Goal: Task Accomplishment & Management: Use online tool/utility

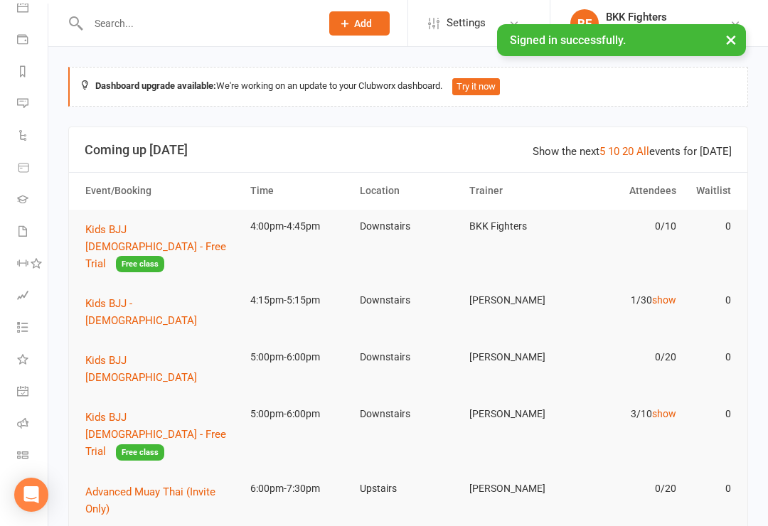
scroll to position [144, 0]
click at [11, 394] on li "General attendance" at bounding box center [24, 393] width 48 height 32
click at [18, 386] on icon at bounding box center [22, 390] width 11 height 11
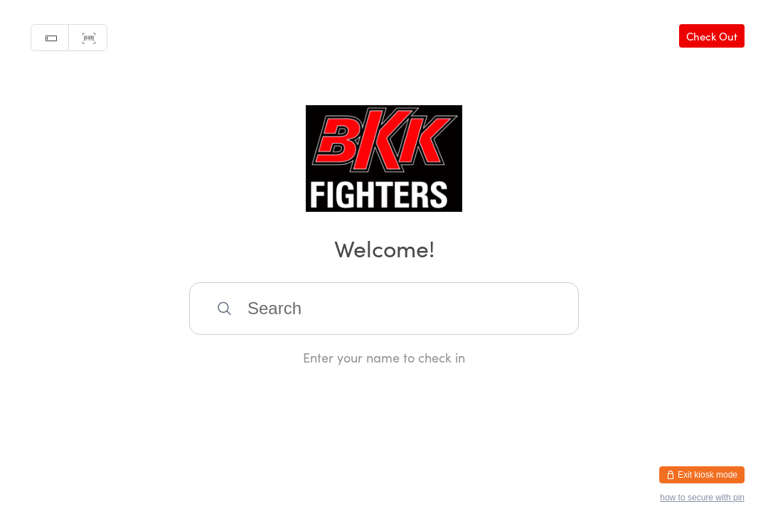
click at [318, 334] on input "search" at bounding box center [383, 308] width 389 height 53
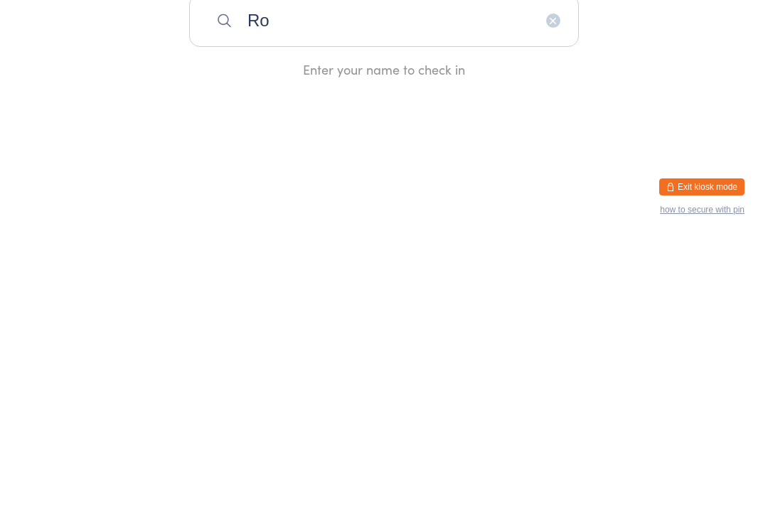
type input "R"
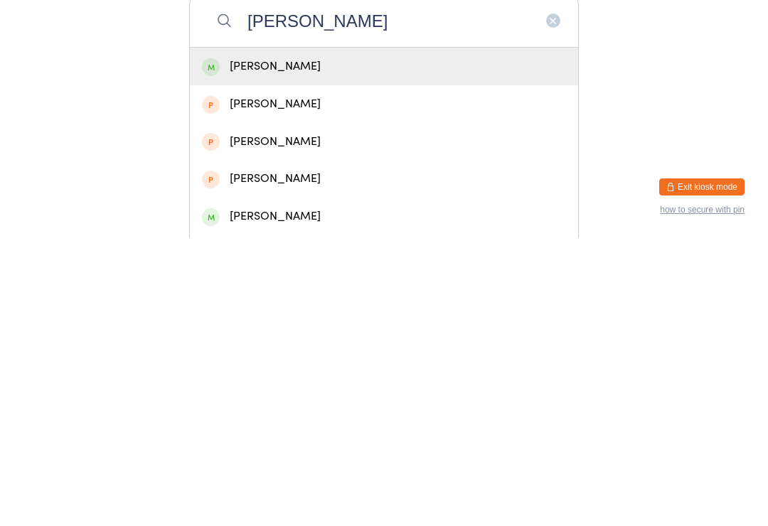
type input "Tom stock"
click at [350, 345] on div "Thomas Stock" at bounding box center [384, 354] width 364 height 19
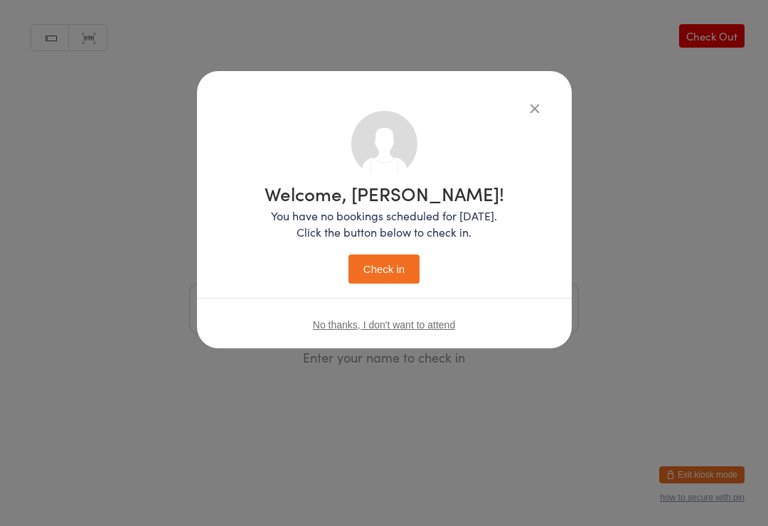
click at [388, 273] on button "Check in" at bounding box center [383, 268] width 71 height 29
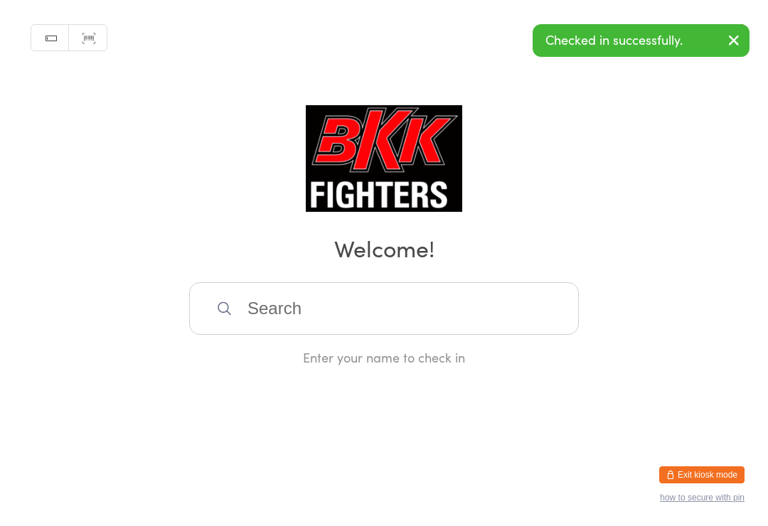
click at [462, 301] on input "search" at bounding box center [383, 308] width 389 height 53
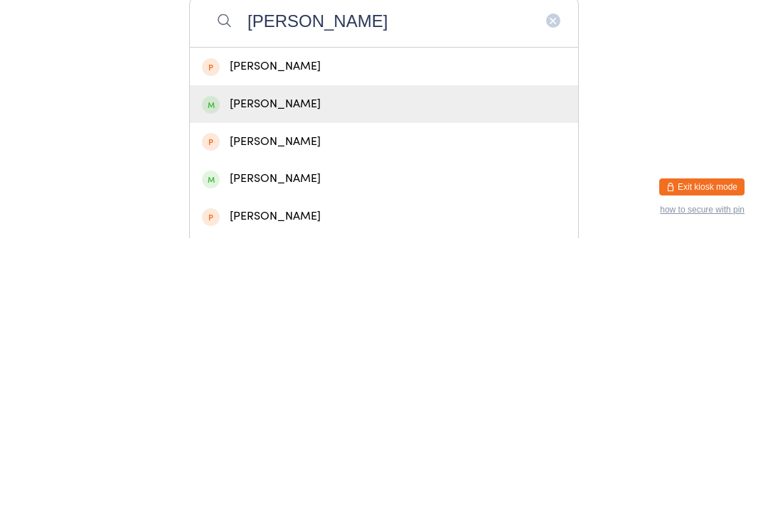
type input "Charlie"
click at [349, 382] on div "Charlie Gray" at bounding box center [384, 391] width 364 height 19
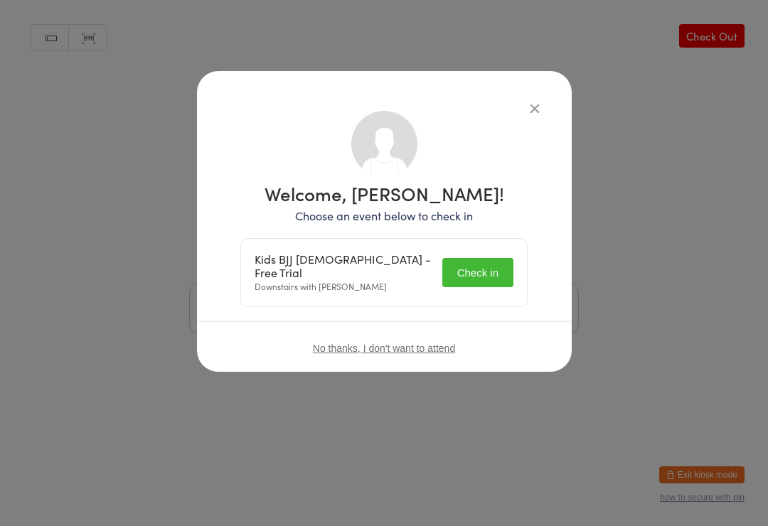
click at [478, 273] on button "Check in" at bounding box center [477, 272] width 71 height 29
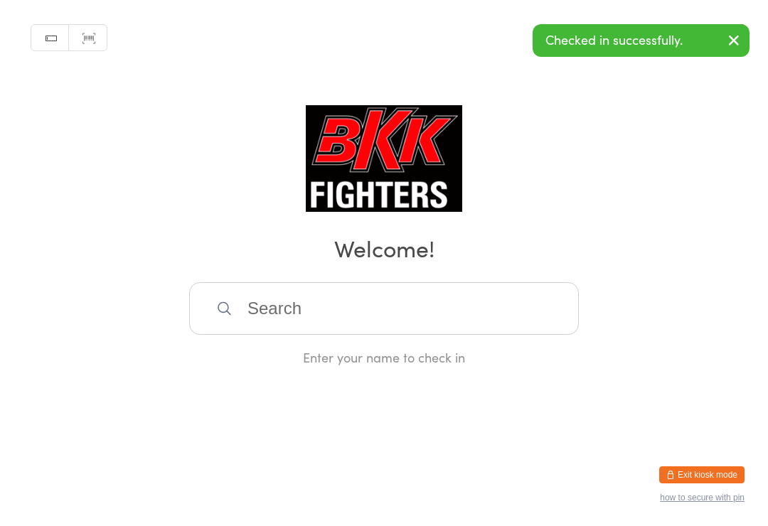
click at [441, 360] on div "Enter your name to check in" at bounding box center [383, 357] width 389 height 18
click at [423, 333] on input "search" at bounding box center [383, 308] width 389 height 53
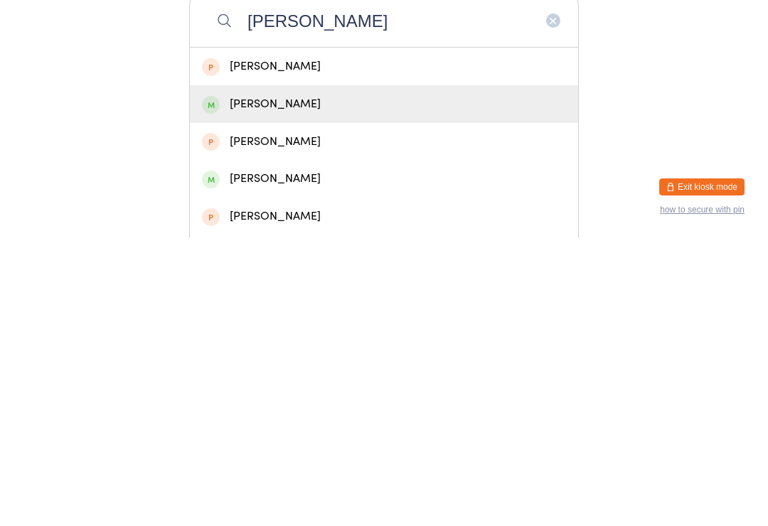
type input "Charlie"
click at [333, 382] on div "Charlie Gray" at bounding box center [384, 391] width 364 height 19
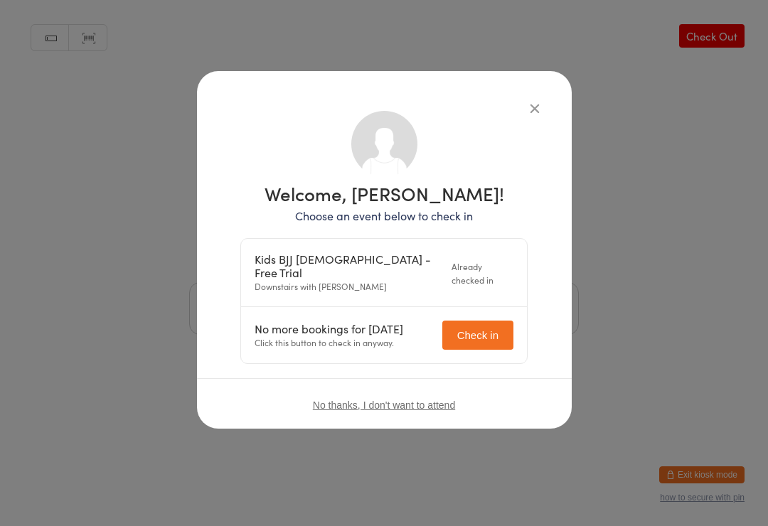
click at [569, 93] on div "Welcome, Charlie Gray! Choose an event below to check in Kids BJJ 8-12 yrs old …" at bounding box center [384, 250] width 375 height 358
click at [511, 130] on div "Welcome, Charlie Gray! Choose an event below to check in Kids BJJ 8-12 yrs old …" at bounding box center [384, 237] width 318 height 253
click at [513, 126] on div "Welcome, Charlie Gray! Choose an event below to check in Kids BJJ 8-12 yrs old …" at bounding box center [384, 237] width 318 height 253
click at [483, 112] on div "Welcome, Charlie Gray! Choose an event below to check in Kids BJJ 8-12 yrs old …" at bounding box center [384, 237] width 318 height 253
click at [539, 93] on div "Welcome, Charlie Gray! Choose an event below to check in Kids BJJ 8-12 yrs old …" at bounding box center [384, 250] width 375 height 358
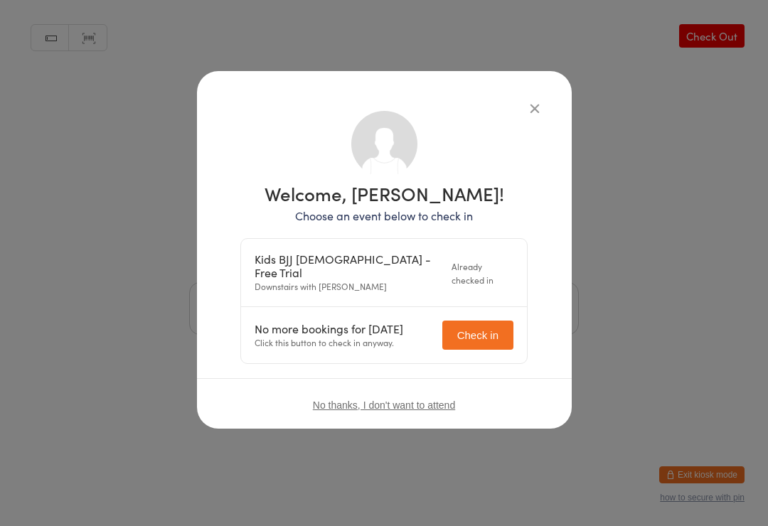
click at [490, 112] on div "Welcome, Charlie Gray! Choose an event below to check in Kids BJJ 8-12 yrs old …" at bounding box center [384, 237] width 318 height 253
click at [557, 126] on div "Welcome, Charlie Gray! Choose an event below to check in Kids BJJ 8-12 yrs old …" at bounding box center [384, 250] width 375 height 358
click at [526, 115] on button "button" at bounding box center [534, 108] width 17 height 17
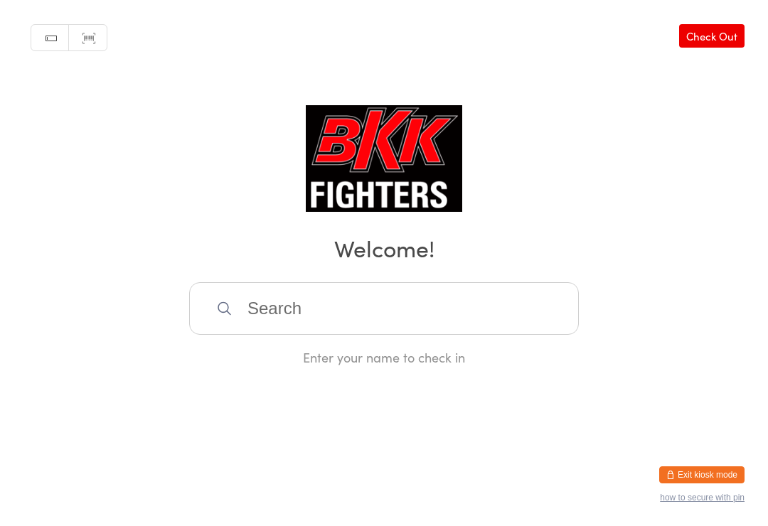
click at [301, 308] on input "search" at bounding box center [383, 308] width 389 height 53
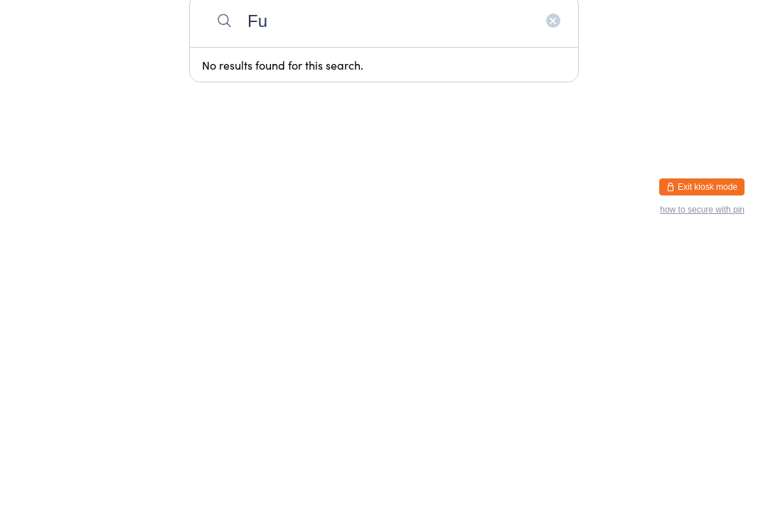
type input "Fue"
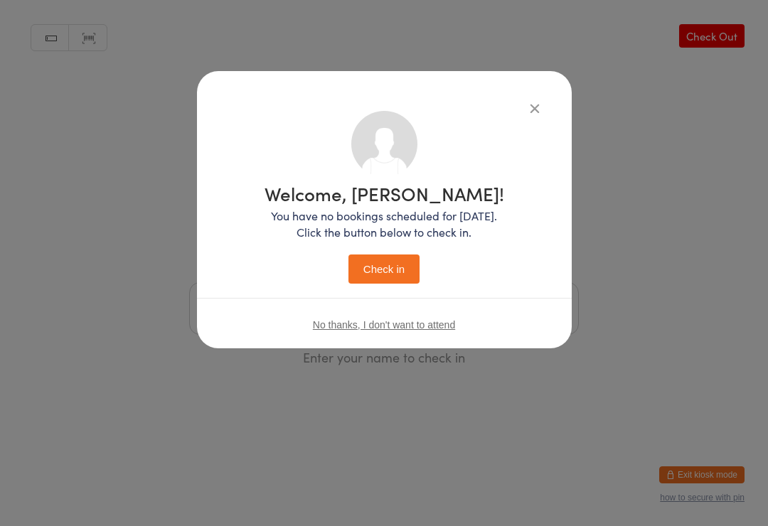
click at [527, 109] on icon "button" at bounding box center [535, 108] width 16 height 16
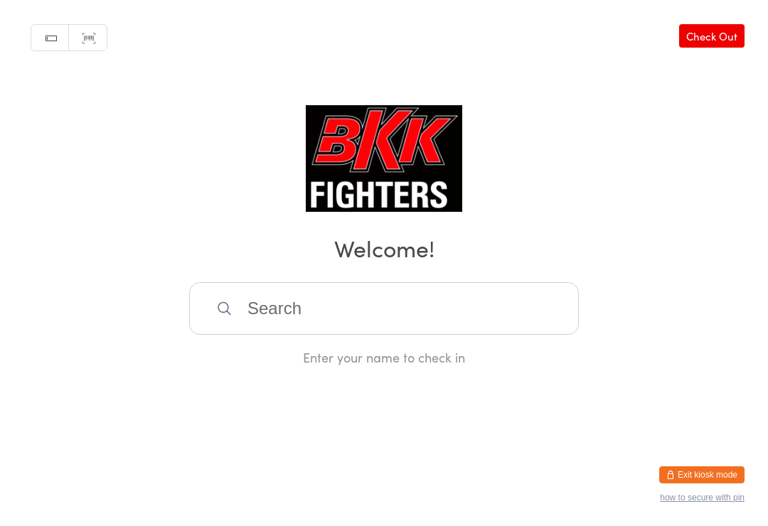
click at [318, 307] on input "search" at bounding box center [383, 308] width 389 height 53
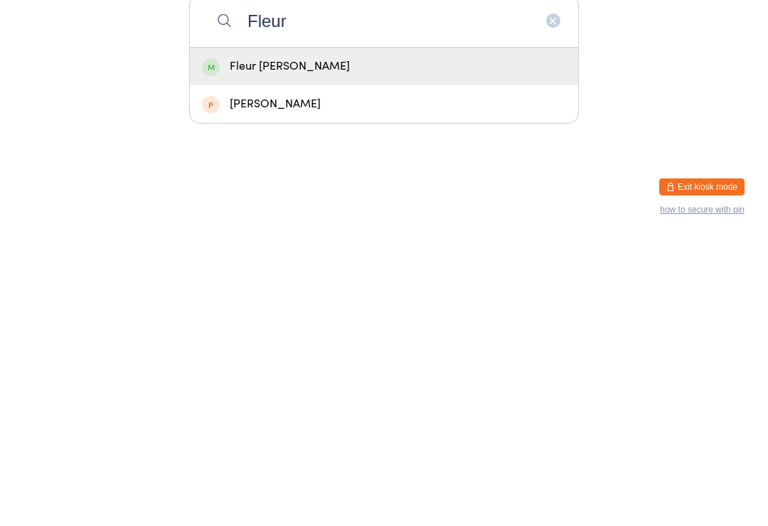
type input "Fleur"
click at [301, 345] on div "Fleur Scullion" at bounding box center [384, 354] width 364 height 19
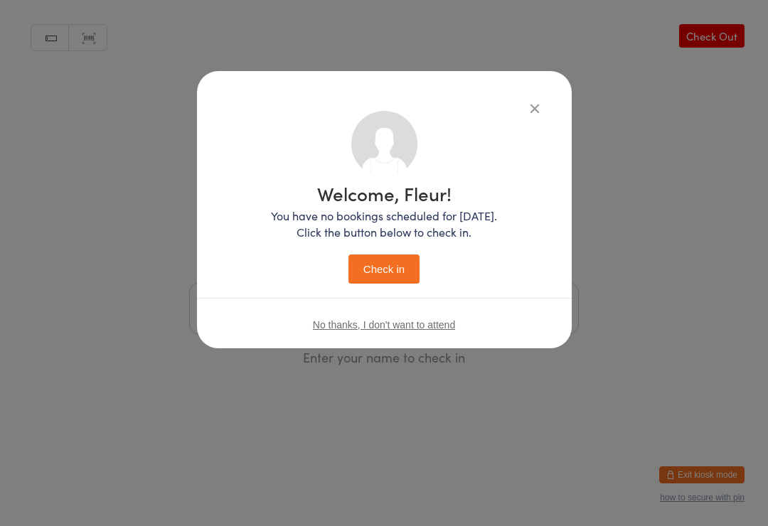
click at [380, 268] on button "Check in" at bounding box center [383, 268] width 71 height 29
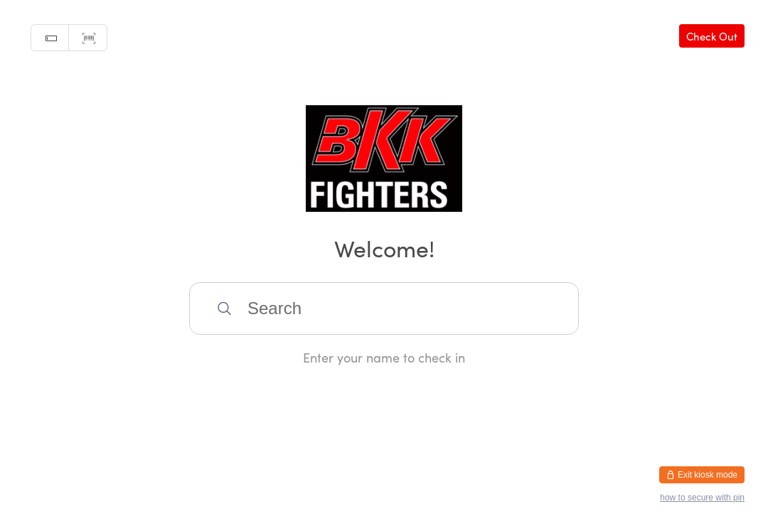
click at [2, 386] on html "You have now entered Kiosk Mode. Members will be able to check themselves in us…" at bounding box center [384, 263] width 768 height 526
click at [458, 308] on input "search" at bounding box center [383, 308] width 389 height 53
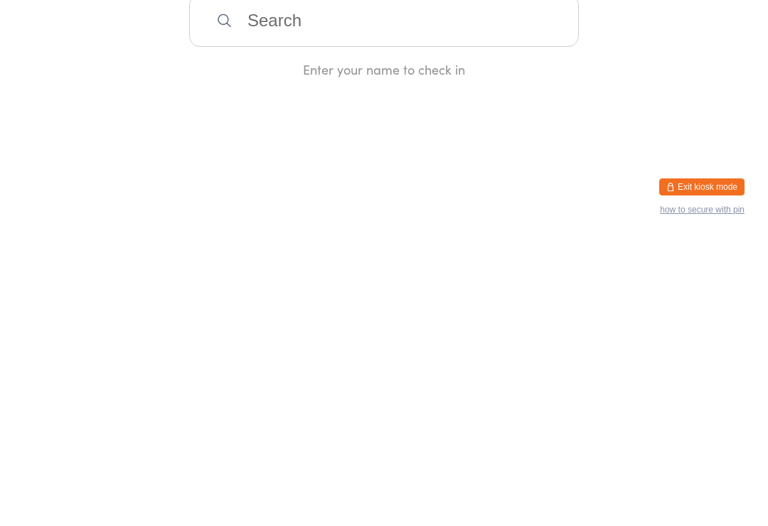
type input "A"
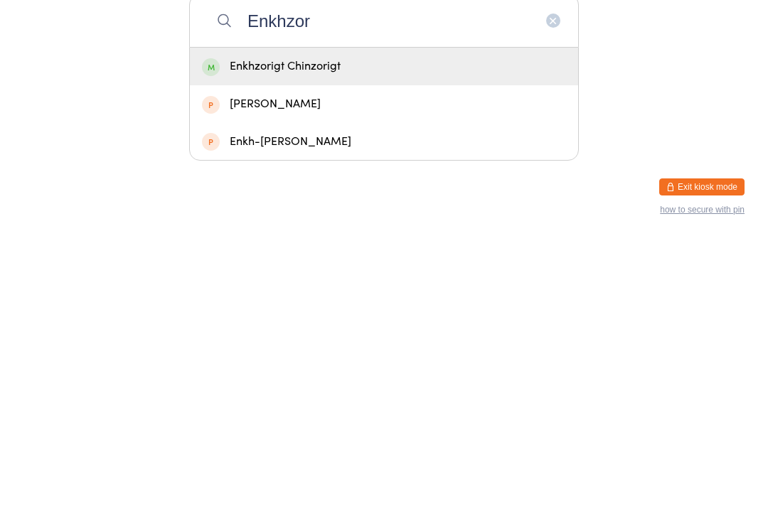
type input "Enkhzor"
click at [345, 345] on div "Enkhzorigt Chinzorigt" at bounding box center [384, 354] width 364 height 19
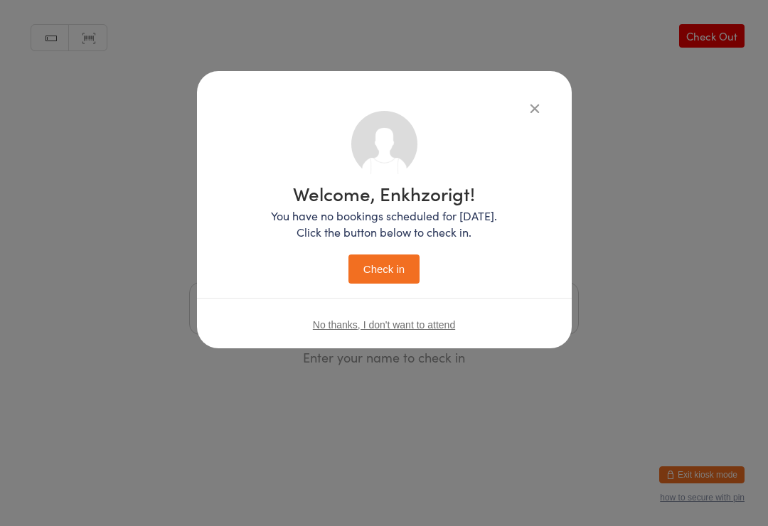
click at [386, 264] on button "Check in" at bounding box center [383, 268] width 71 height 29
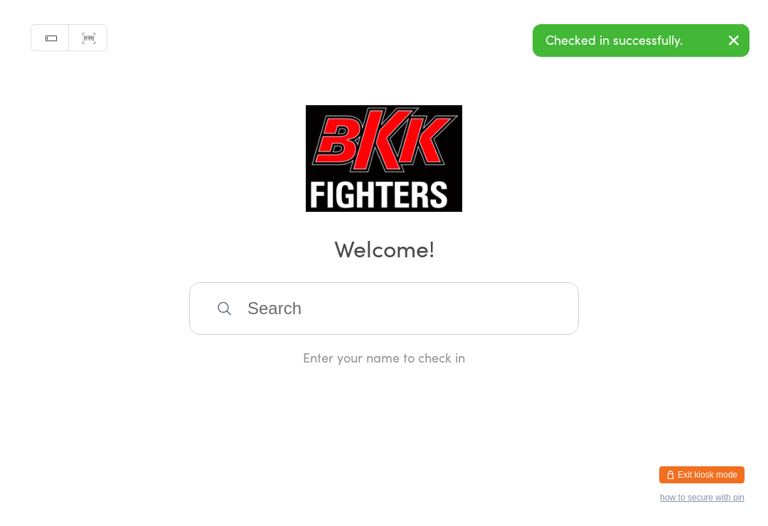
click at [415, 301] on input "search" at bounding box center [383, 308] width 389 height 53
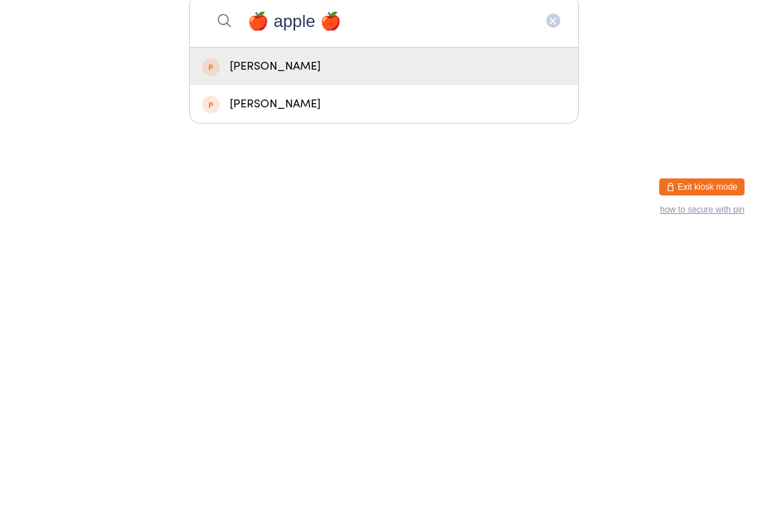
type input "🍎 apple 🍎"
click at [509, 188] on html "You have now entered Kiosk Mode. Members will be able to check themselves in us…" at bounding box center [384, 263] width 768 height 526
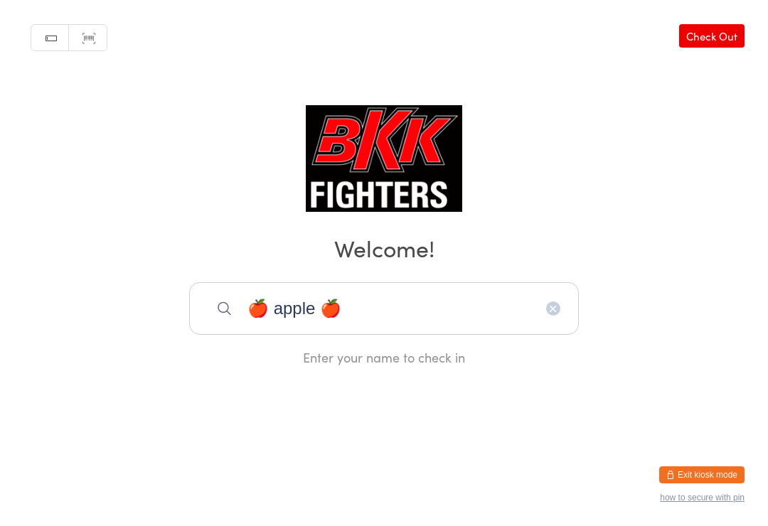
click at [558, 316] on button "button" at bounding box center [553, 308] width 14 height 14
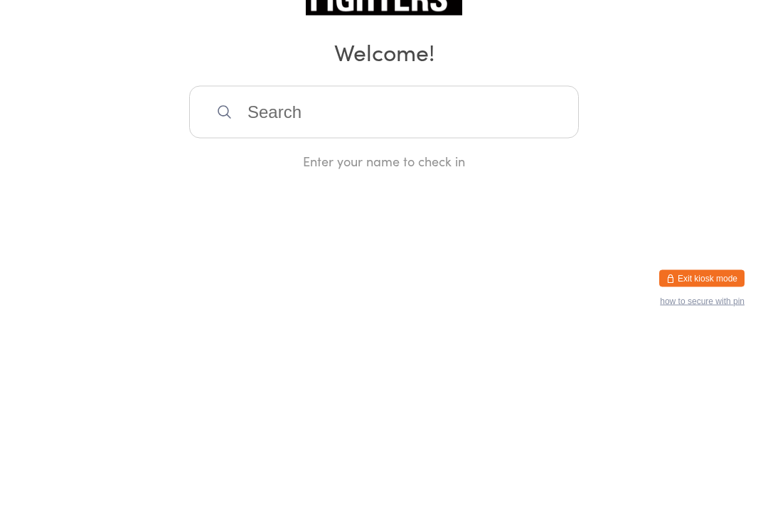
click at [48, 119] on div "Manual search Scanner input Check Out Welcome! Enter your name to check in" at bounding box center [384, 183] width 768 height 366
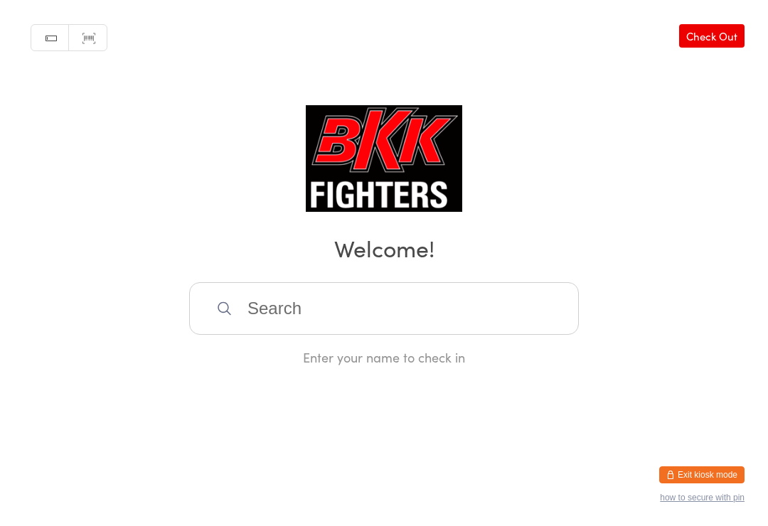
click at [497, 323] on input "search" at bounding box center [383, 308] width 389 height 53
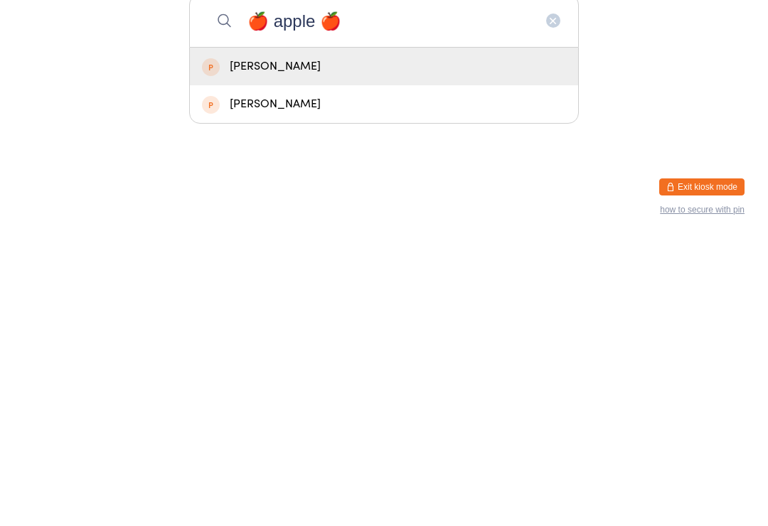
click at [132, 185] on html "You have now entered Kiosk Mode. Members will be able to check themselves in us…" at bounding box center [384, 263] width 768 height 526
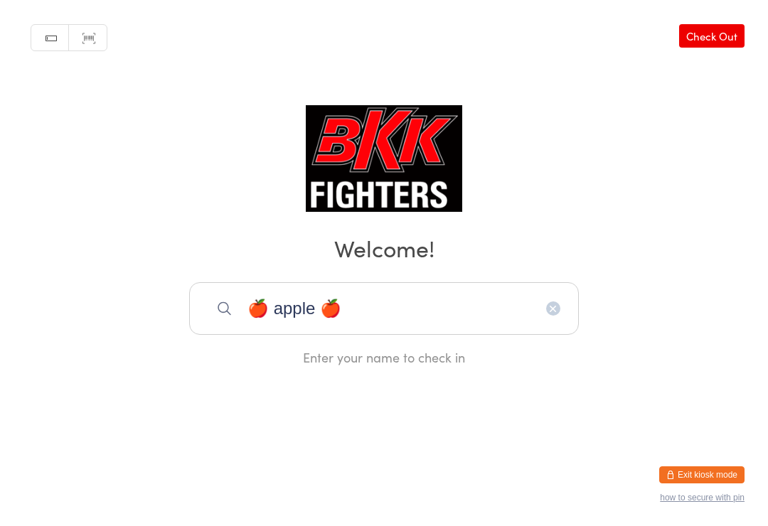
click at [436, 310] on input "🍎 apple 🍎" at bounding box center [383, 308] width 389 height 53
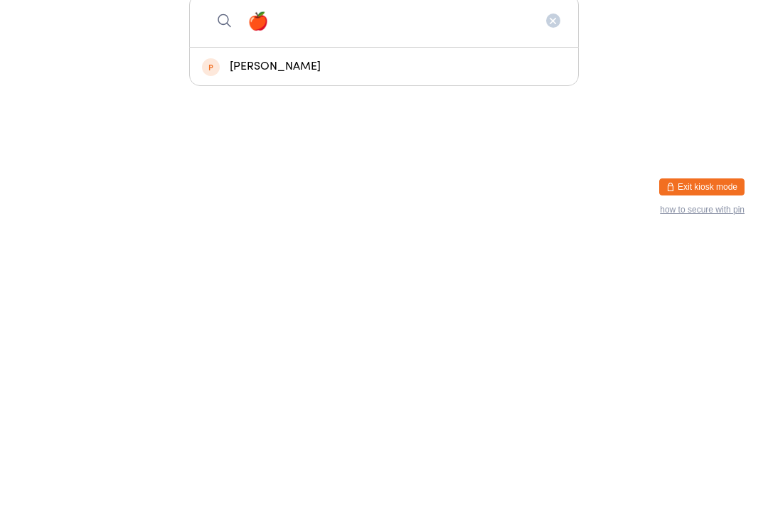
type input "🍎"
click at [63, 83] on div "Manual search Scanner input Check Out Welcome! Enter your name to check in" at bounding box center [384, 183] width 768 height 366
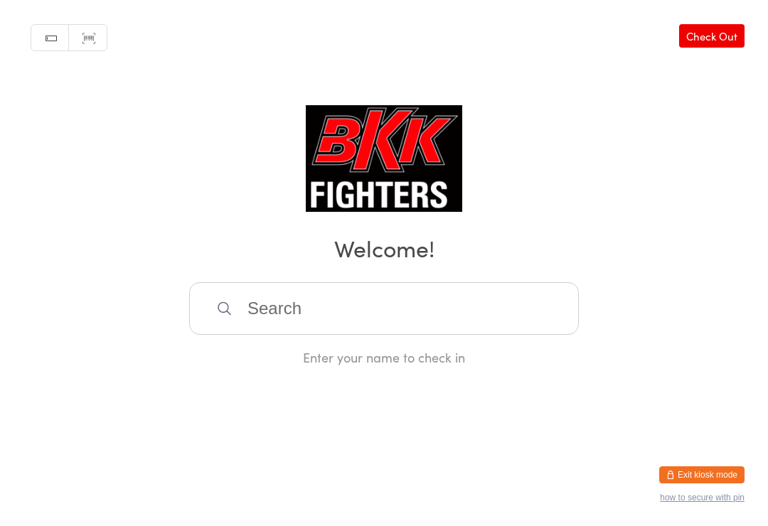
click at [391, 327] on input "search" at bounding box center [383, 308] width 389 height 53
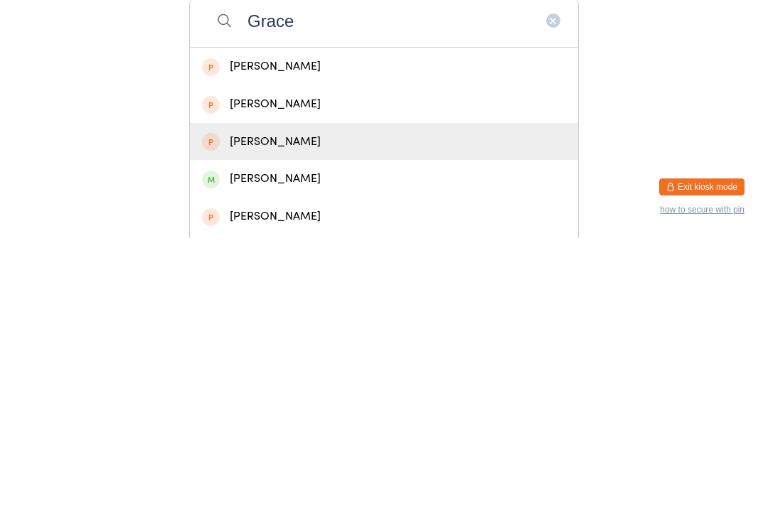
type input "Grace"
click at [343, 420] on div "Grace Brooke" at bounding box center [384, 429] width 364 height 19
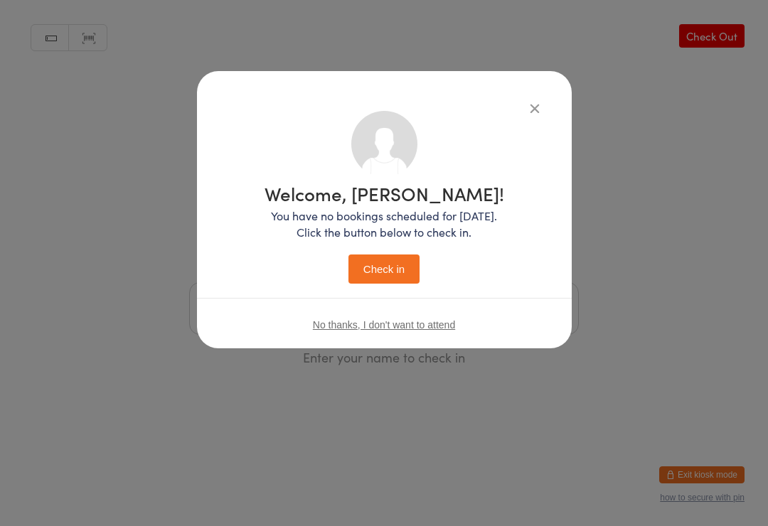
click at [385, 262] on button "Check in" at bounding box center [383, 268] width 71 height 29
